Goal: Ask a question

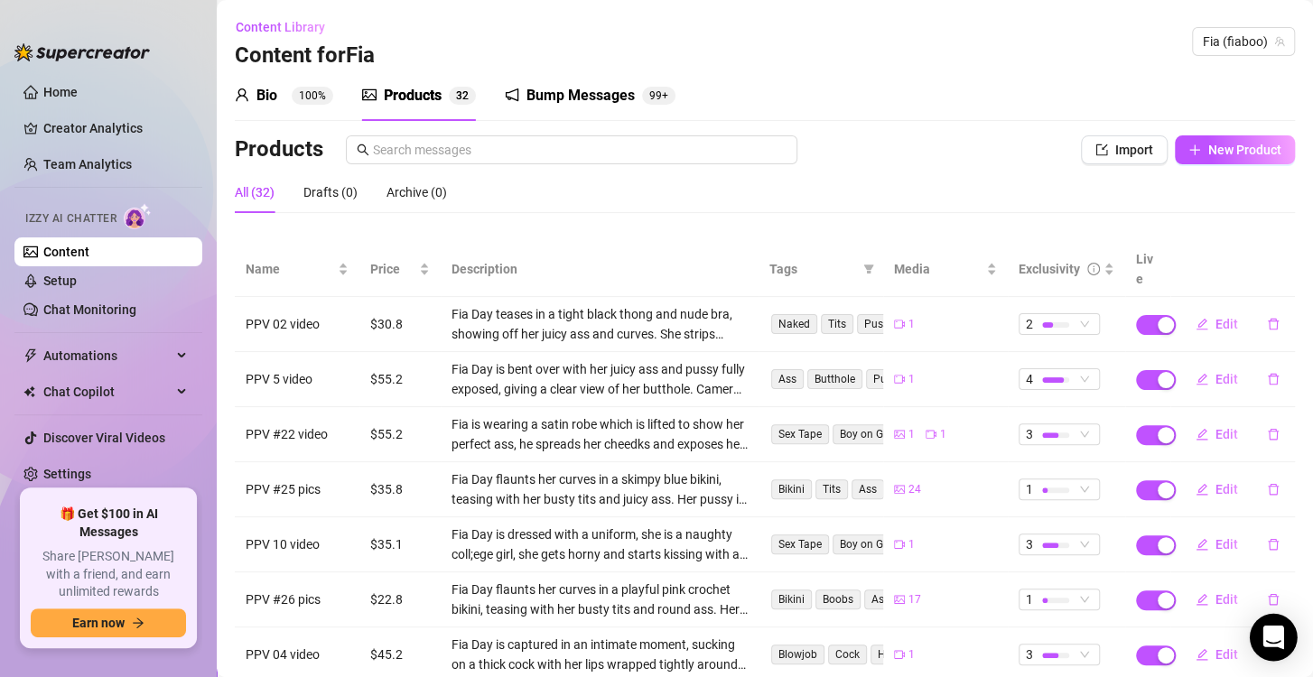
click at [1273, 647] on div "Open Intercom Messenger" at bounding box center [1274, 638] width 48 height 48
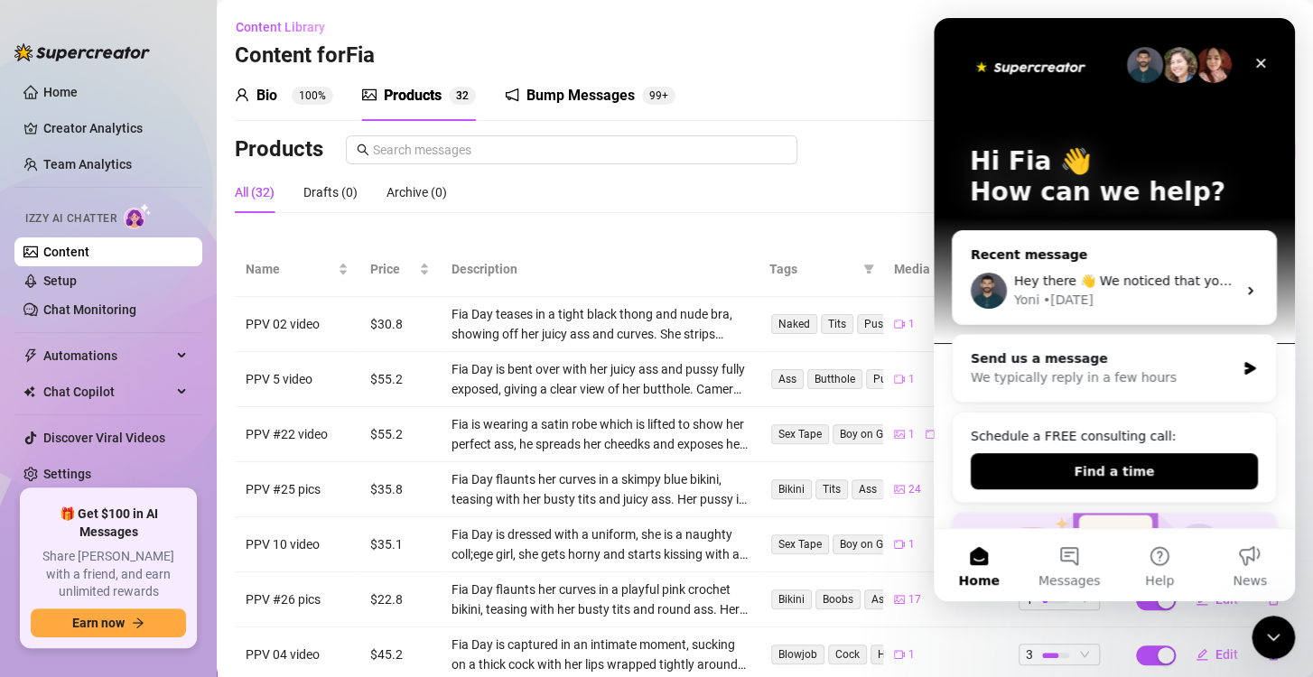
click at [1127, 291] on div "Yoni • [DATE]" at bounding box center [1125, 300] width 222 height 19
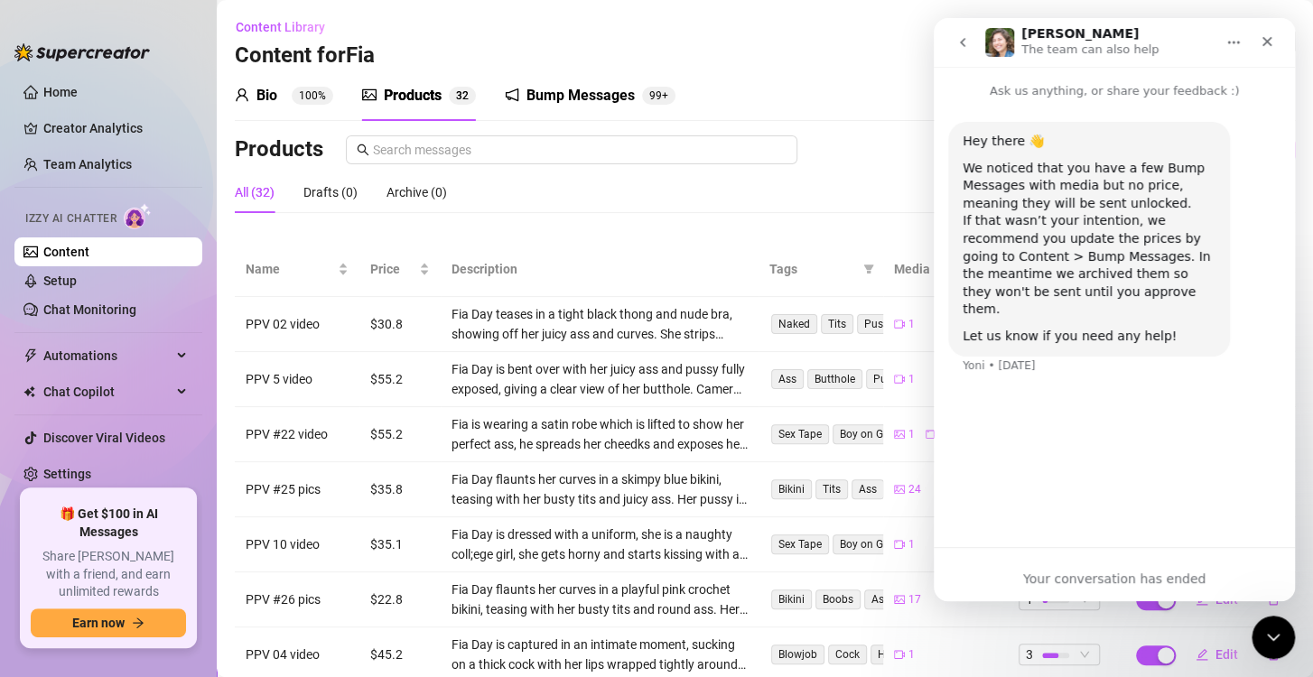
click at [953, 29] on button "go back" at bounding box center [962, 42] width 34 height 34
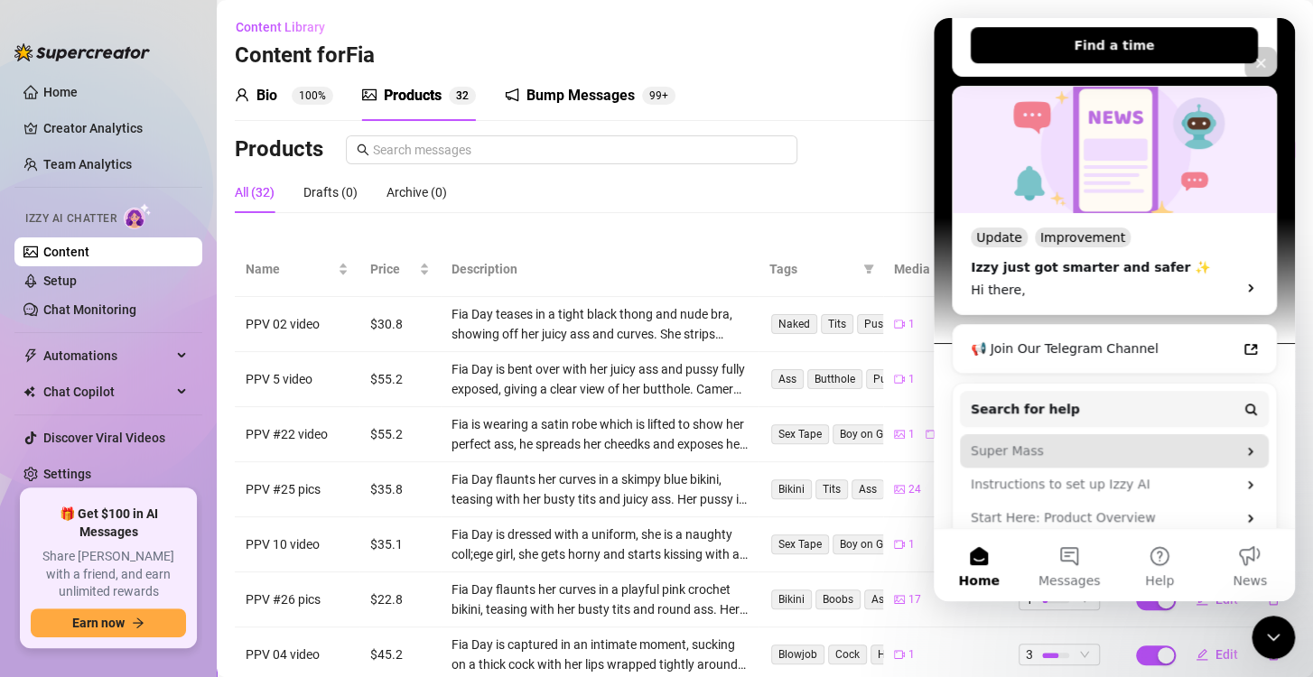
scroll to position [499, 0]
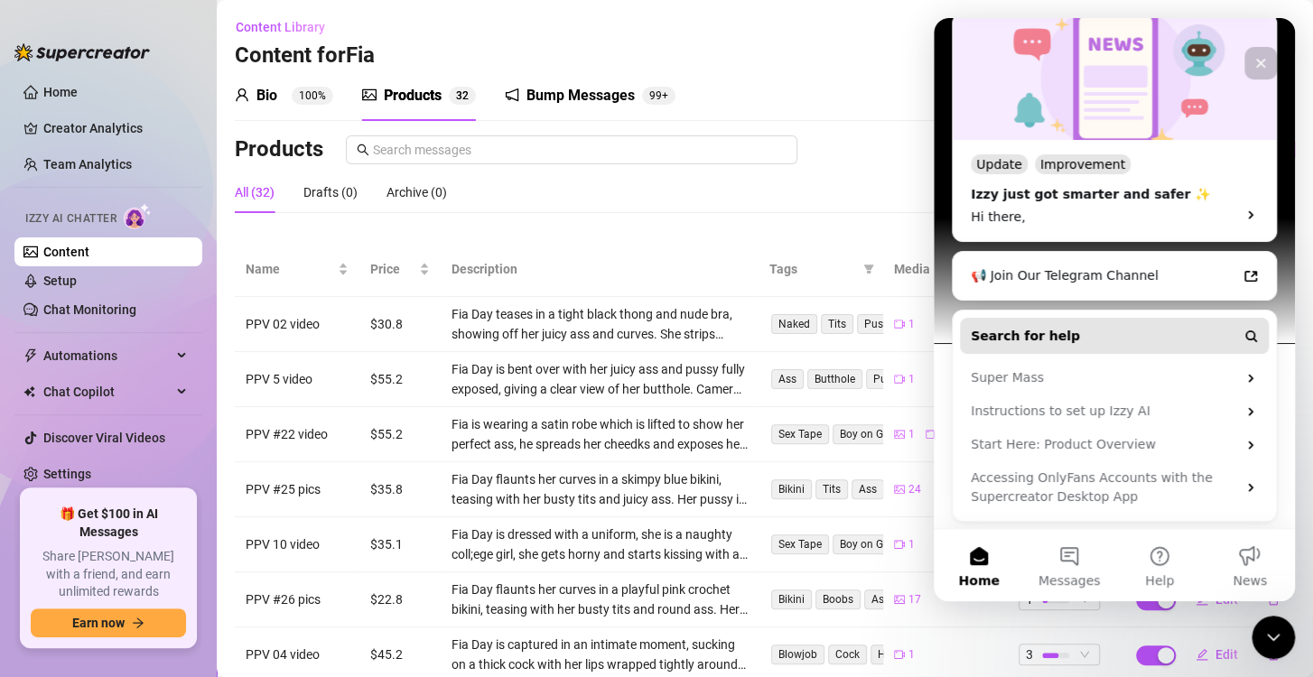
click at [1113, 329] on button "Search for help" at bounding box center [1114, 336] width 309 height 36
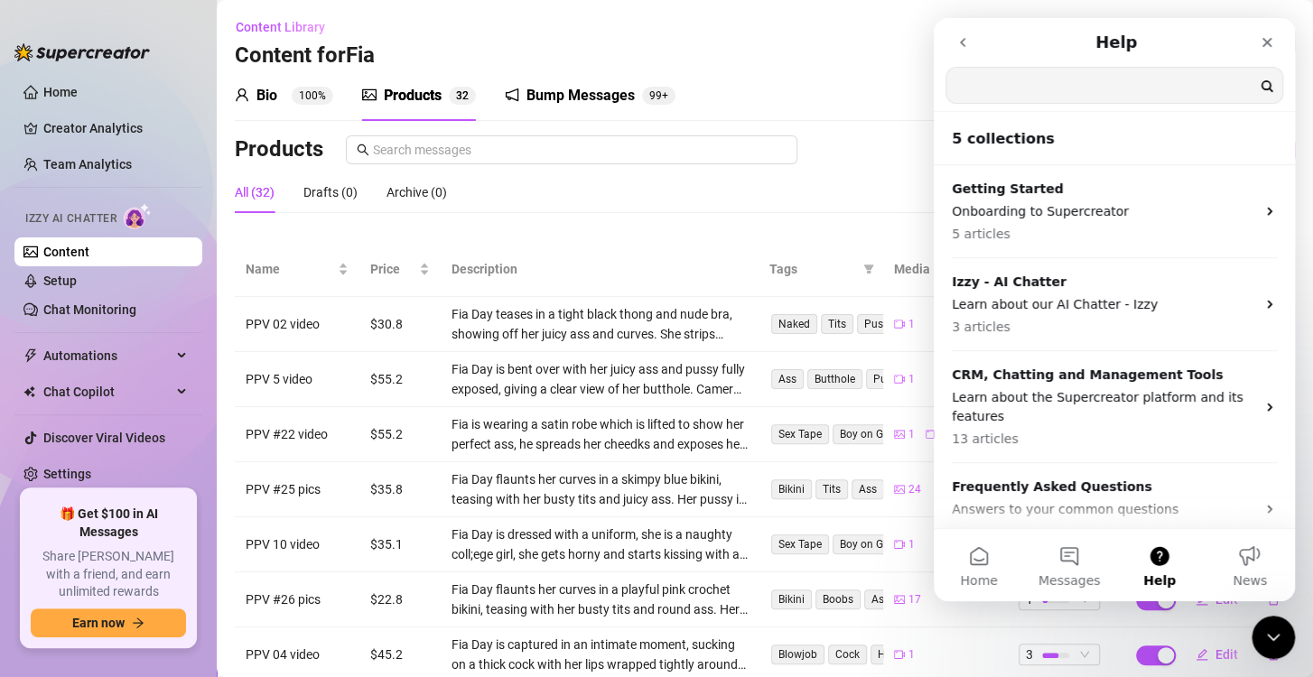
scroll to position [0, 0]
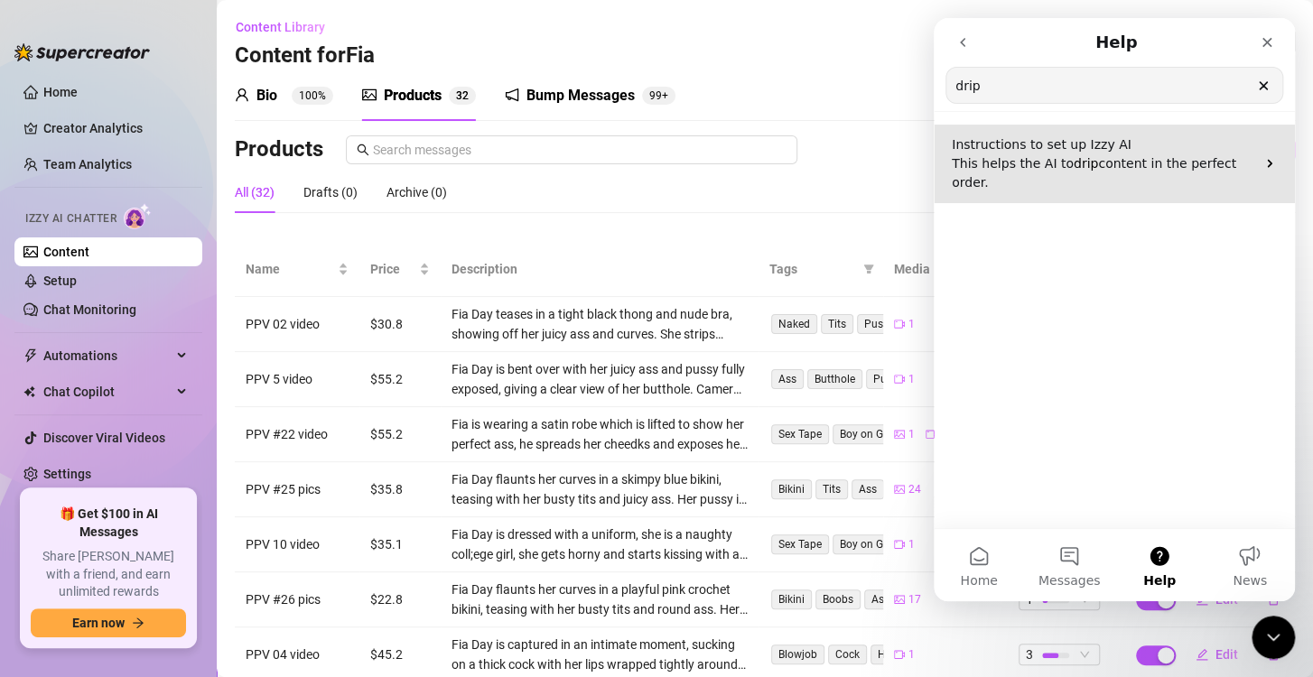
type input "drip"
click at [1179, 158] on span "content in the perfect order." at bounding box center [1094, 172] width 284 height 33
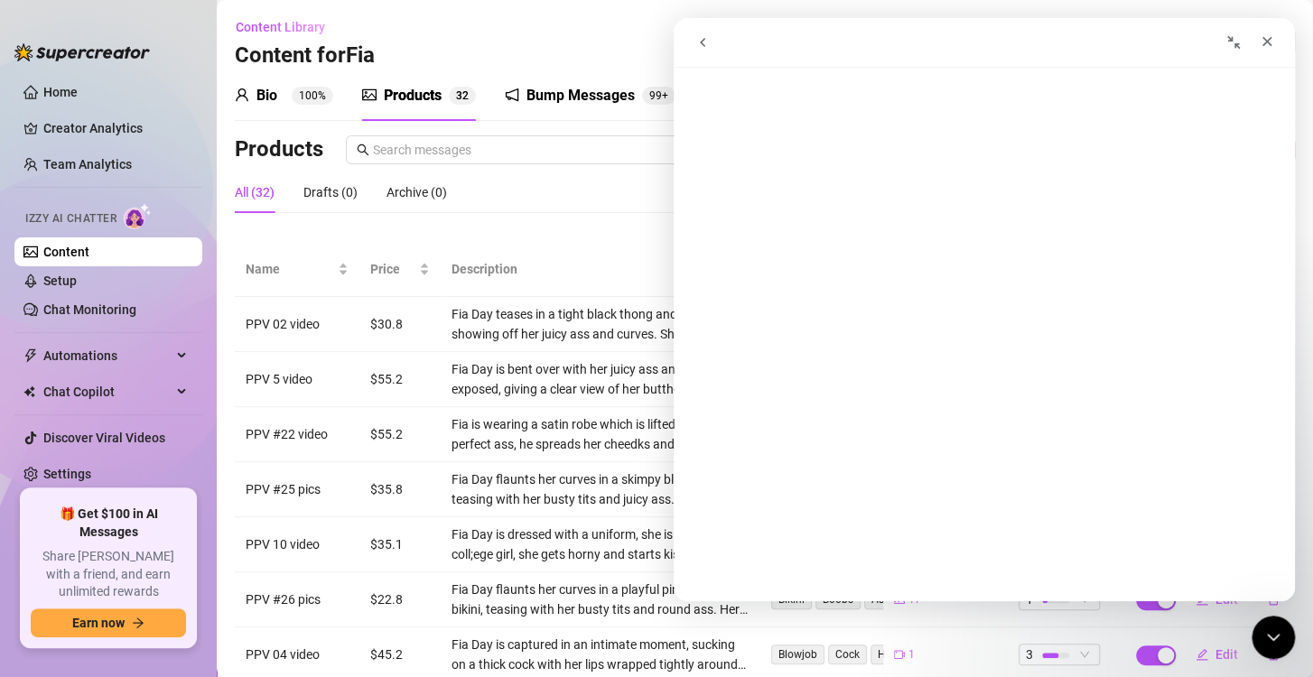
scroll to position [271, 0]
click at [1281, 51] on div "Close" at bounding box center [1267, 41] width 33 height 33
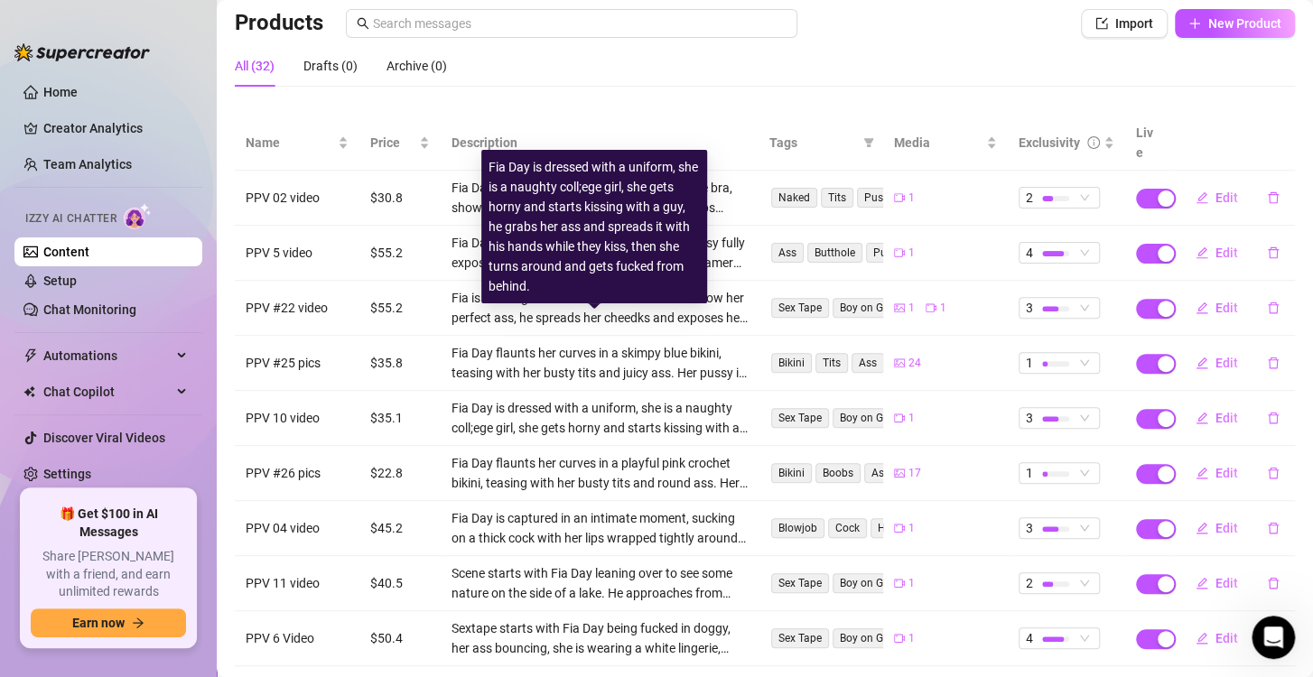
scroll to position [72, 0]
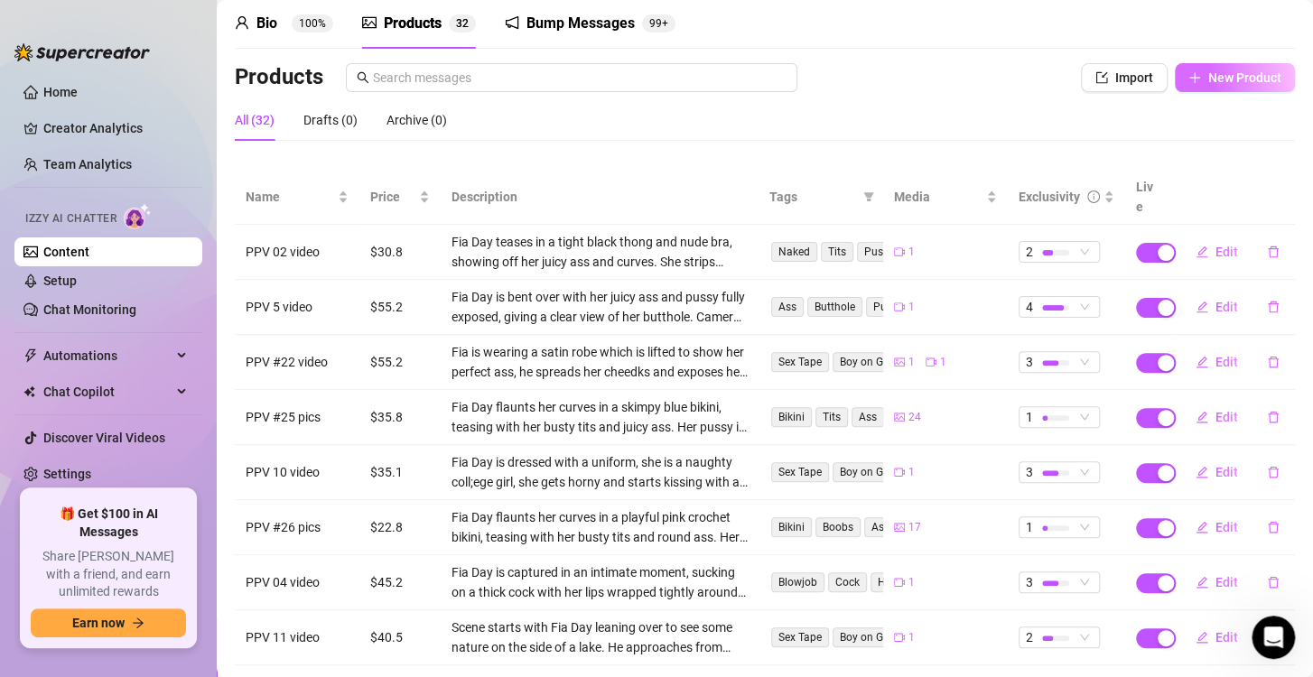
click at [1188, 79] on icon "plus" at bounding box center [1194, 77] width 13 height 13
type textarea "Type your message here..."
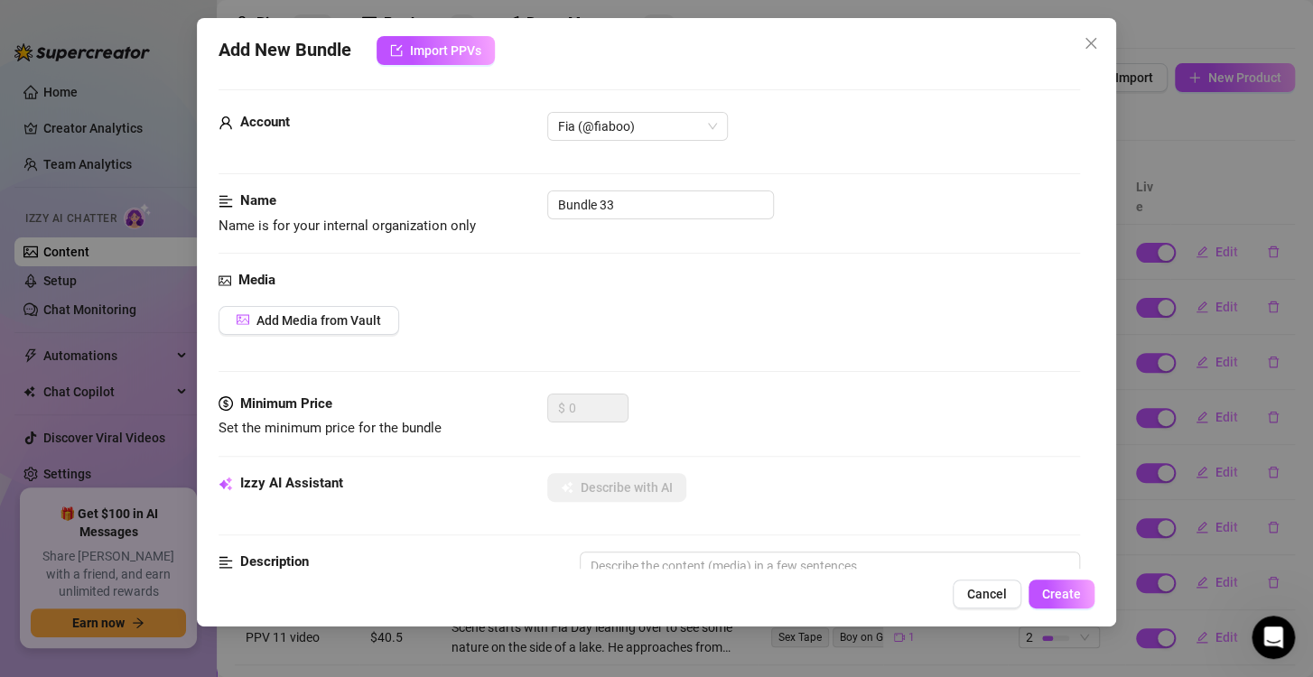
scroll to position [0, 0]
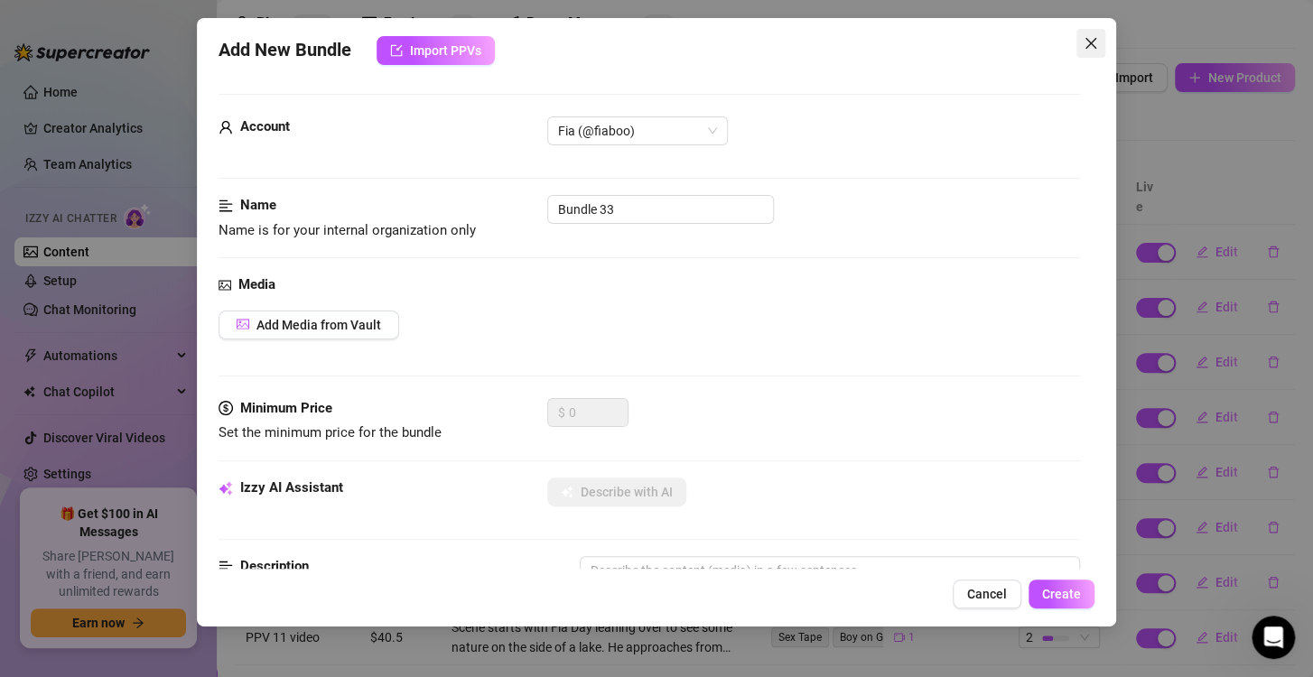
click at [1095, 38] on icon "close" at bounding box center [1091, 43] width 14 height 14
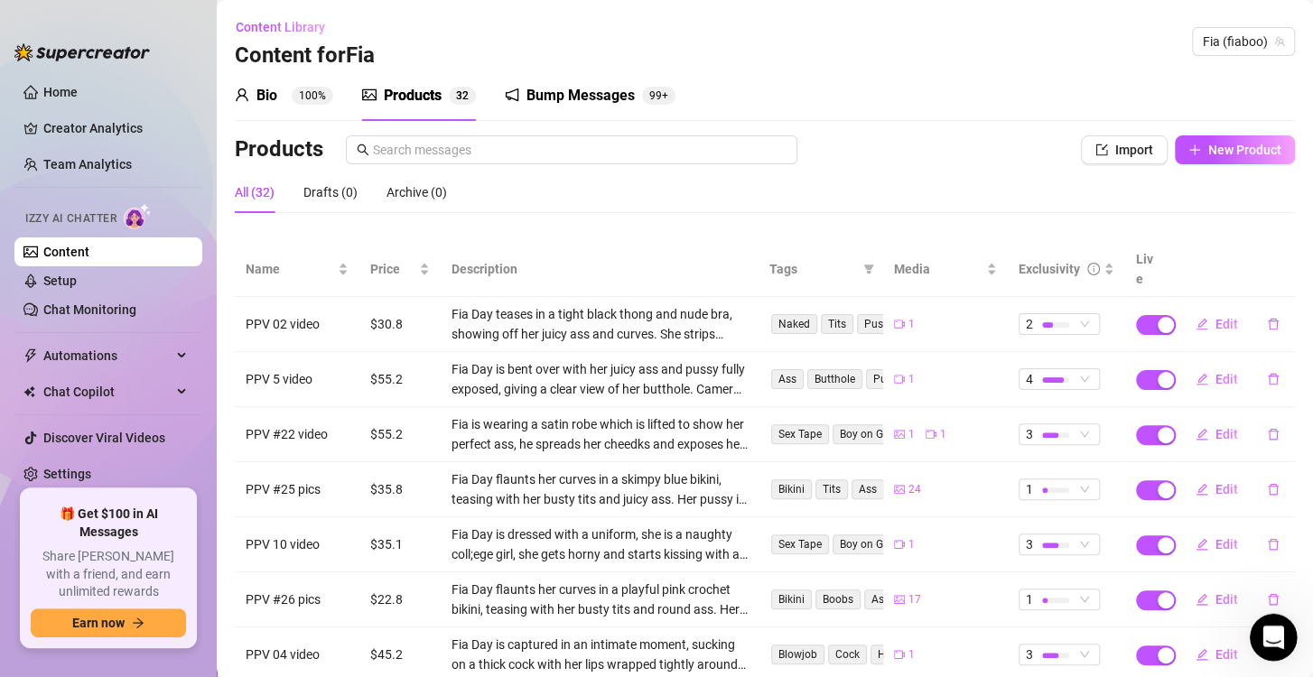
click at [1263, 644] on div "Open Intercom Messenger" at bounding box center [1271, 635] width 60 height 60
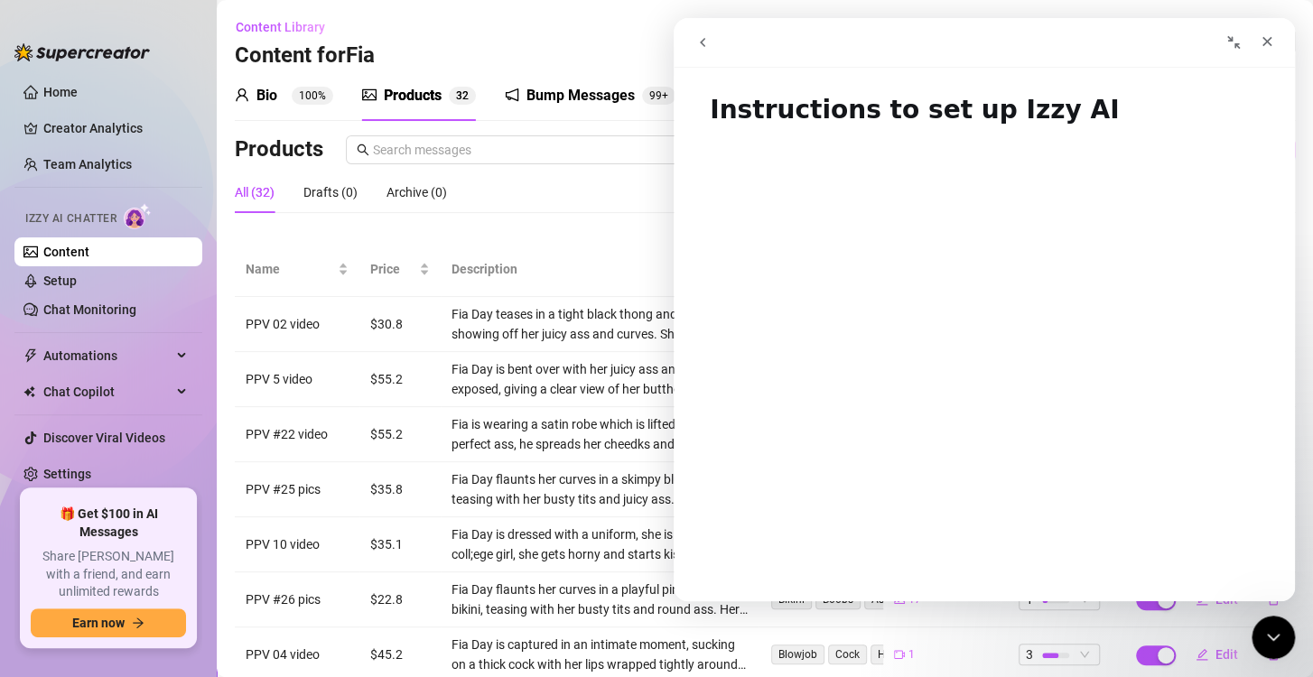
click at [694, 49] on button "go back" at bounding box center [702, 42] width 34 height 34
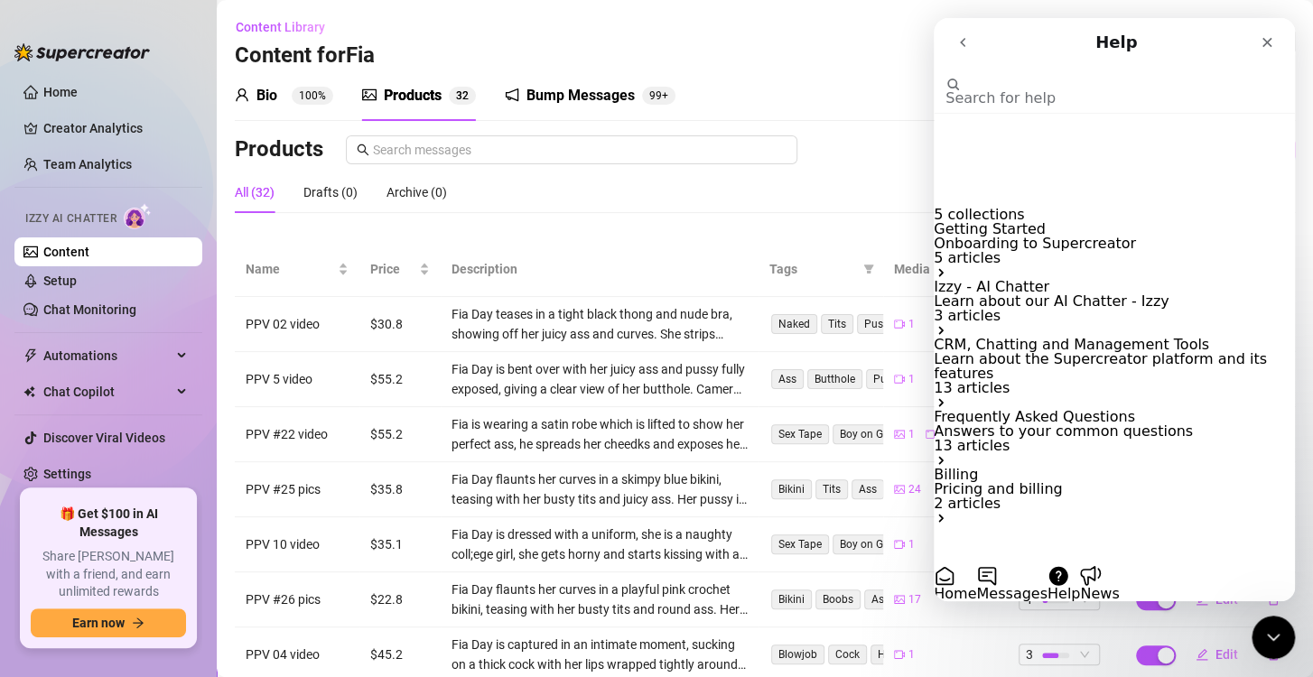
click at [966, 42] on icon "go back" at bounding box center [962, 42] width 14 height 14
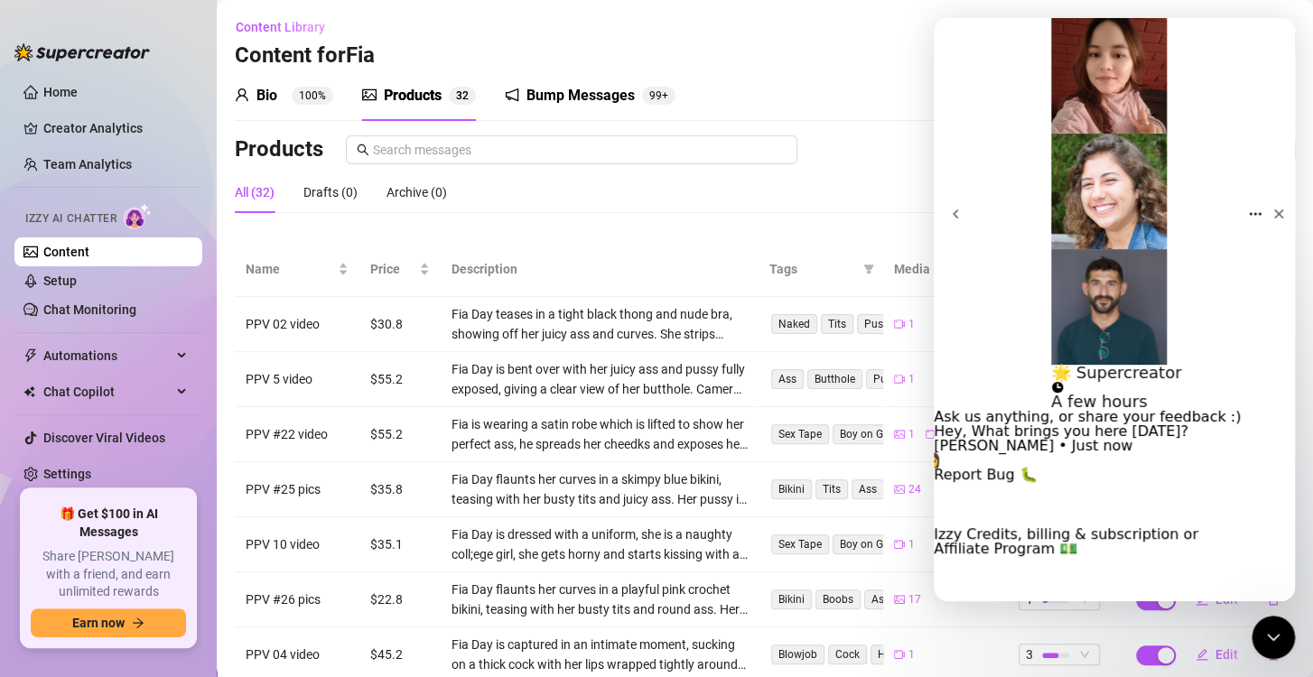
click at [1109, 618] on button "I need an explanation❓" at bounding box center [1021, 625] width 175 height 14
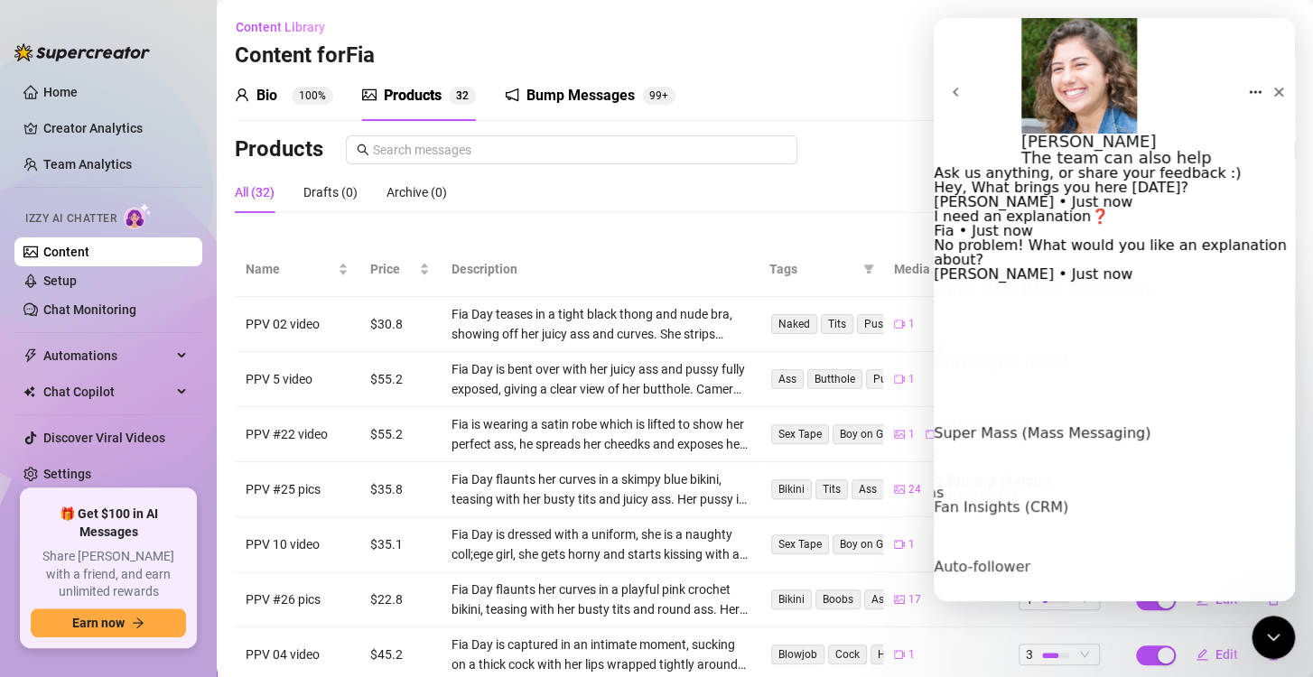
scroll to position [54, 0]
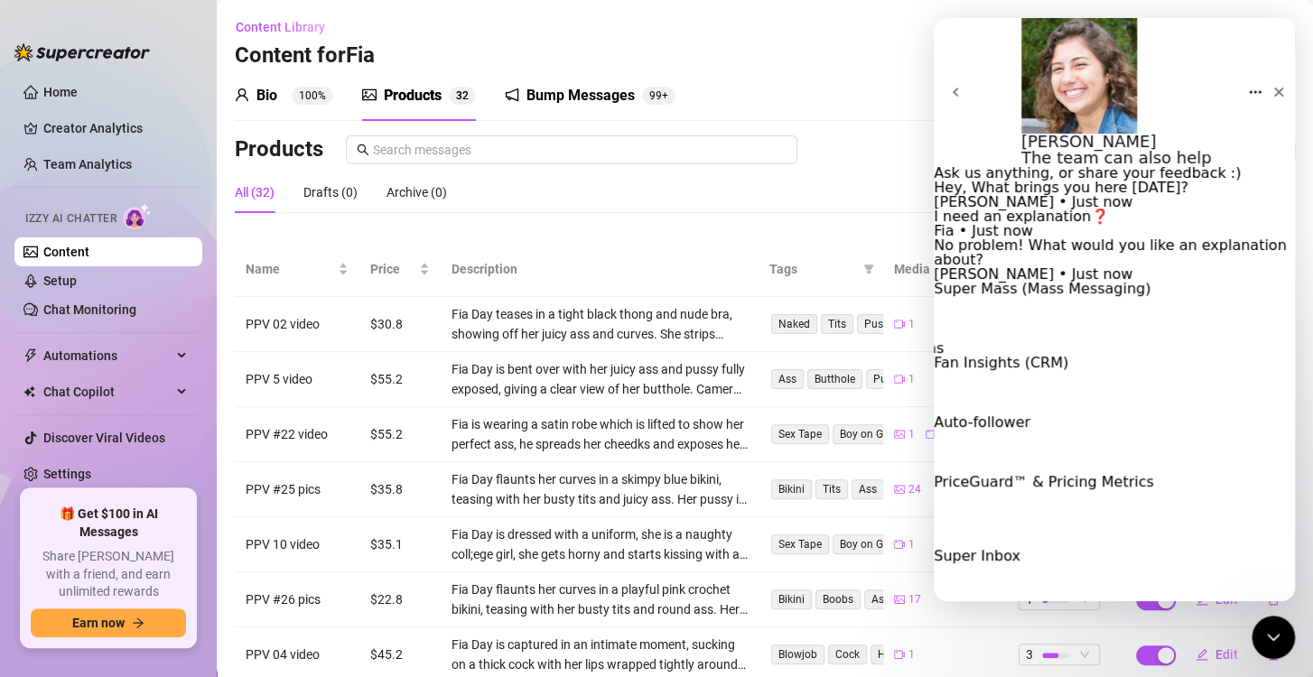
click at [1136, 623] on button "Scripts (Canned Responses)" at bounding box center [1035, 630] width 202 height 14
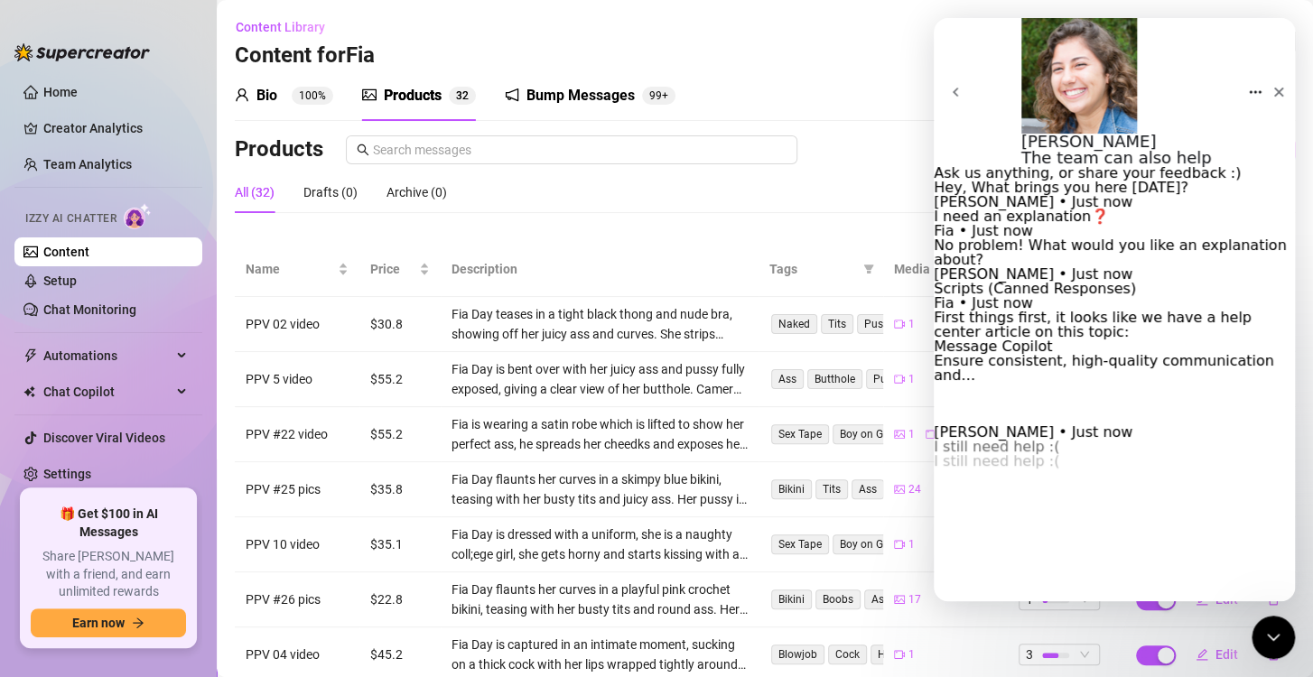
scroll to position [5, 0]
click at [1164, 383] on div "Ensure consistent, high-quality communication and…" at bounding box center [1114, 368] width 361 height 29
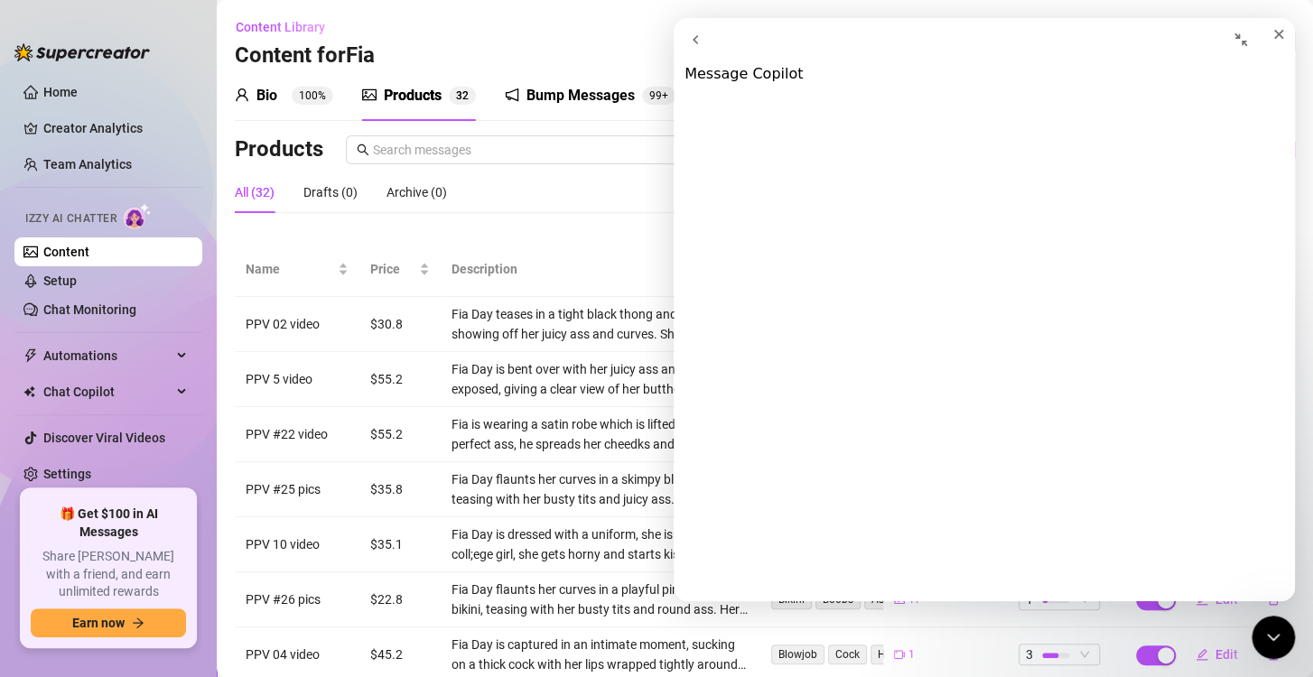
scroll to position [2709, 0]
drag, startPoint x: 1261, startPoint y: 47, endPoint x: 1934, endPoint y: 63, distance: 673.9
click at [1271, 42] on icon "Close" at bounding box center [1278, 34] width 14 height 14
